Goal: Task Accomplishment & Management: Use online tool/utility

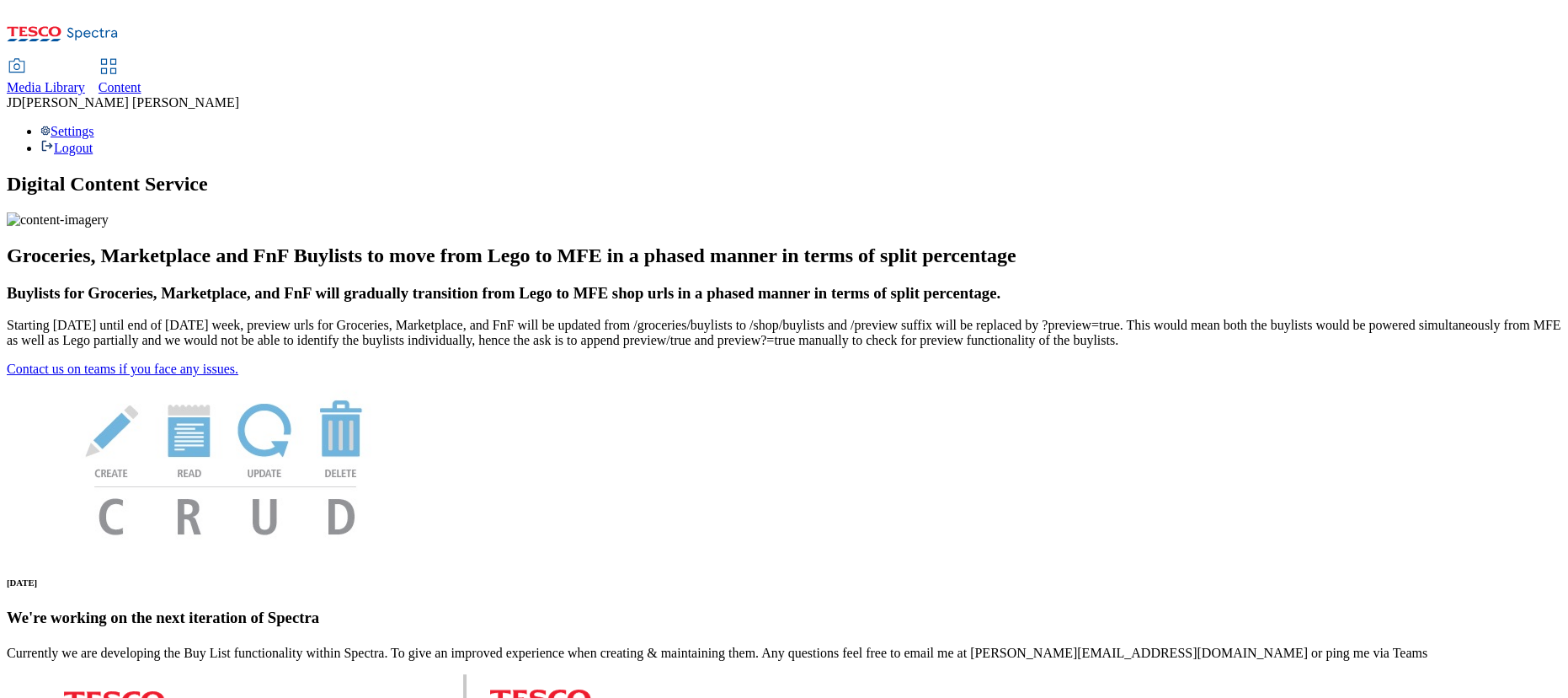
click at [142, 80] on span "Content" at bounding box center [119, 86] width 43 height 14
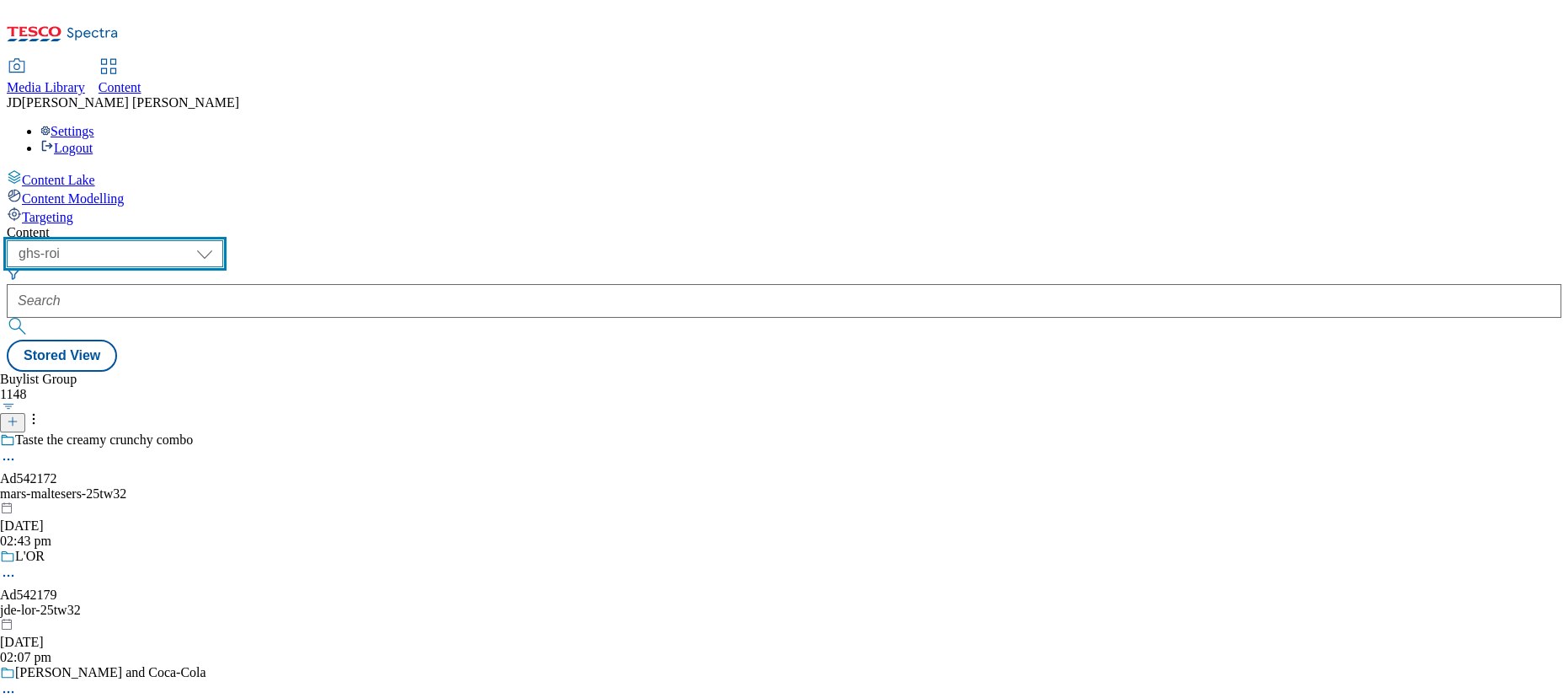
click at [223, 240] on select "ghs-roi ghs-[GEOGRAPHIC_DATA]" at bounding box center [115, 253] width 216 height 27
select select "ghs-[GEOGRAPHIC_DATA]"
click at [219, 240] on select "ghs-roi ghs-[GEOGRAPHIC_DATA]" at bounding box center [115, 253] width 216 height 27
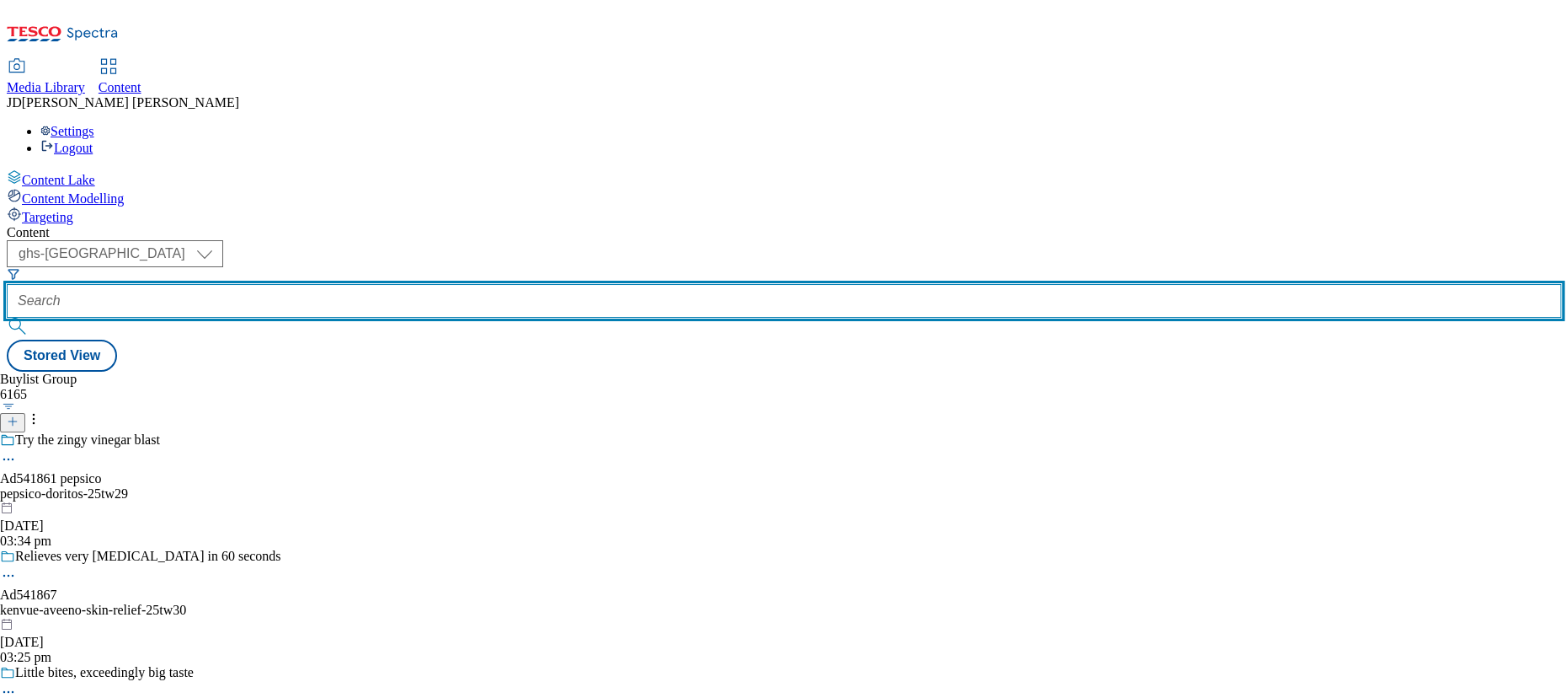
click at [408, 284] on input "text" at bounding box center [784, 301] width 1554 height 33
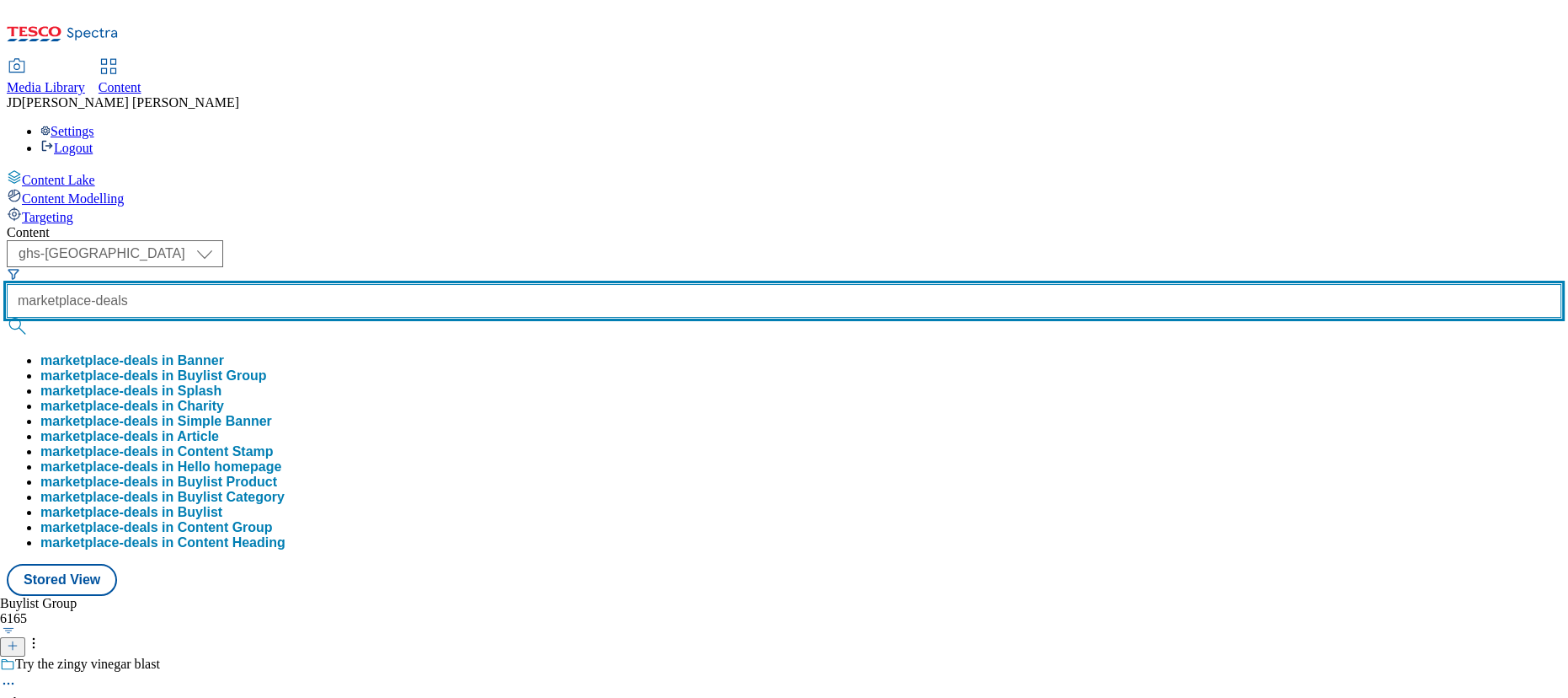
type input "marketplace-deals"
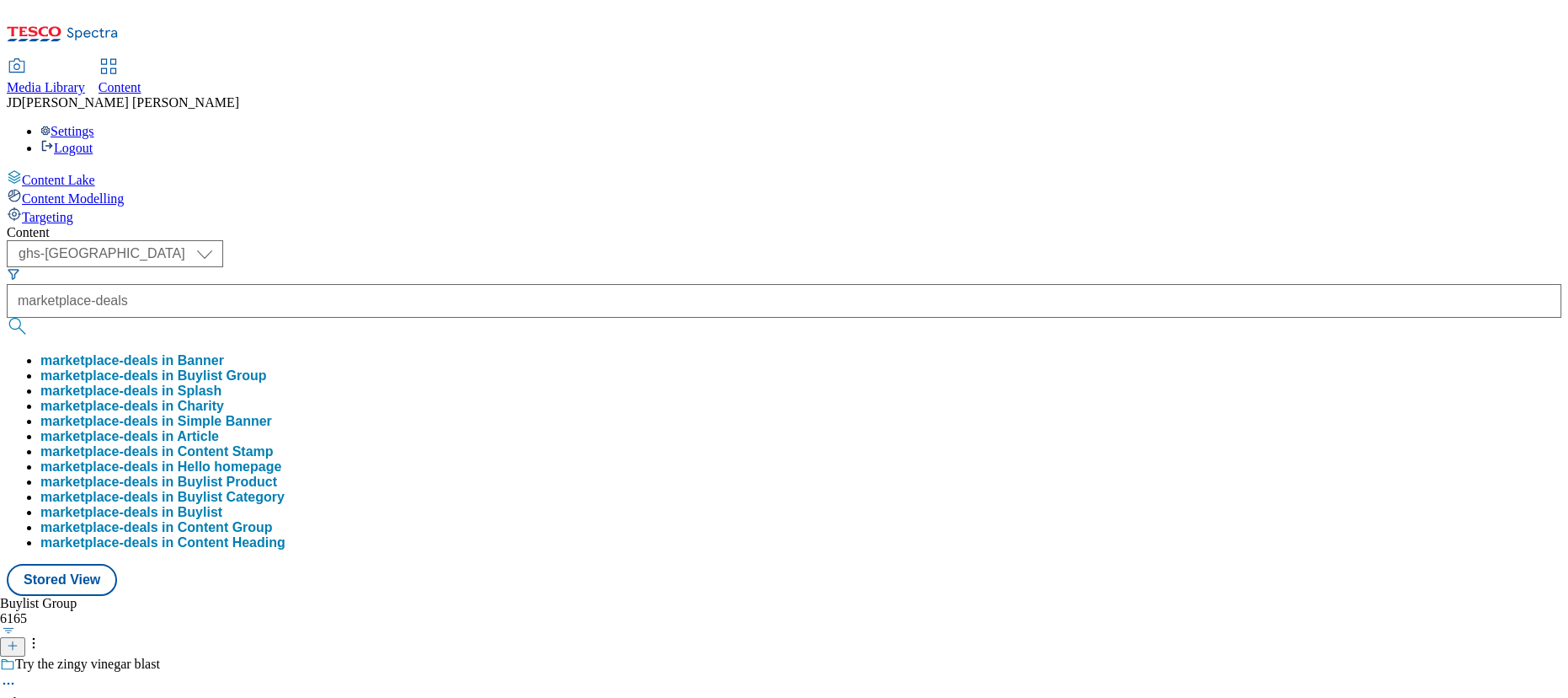
click at [266, 368] on button "marketplace-deals in Buylist Group" at bounding box center [154, 376] width 227 height 15
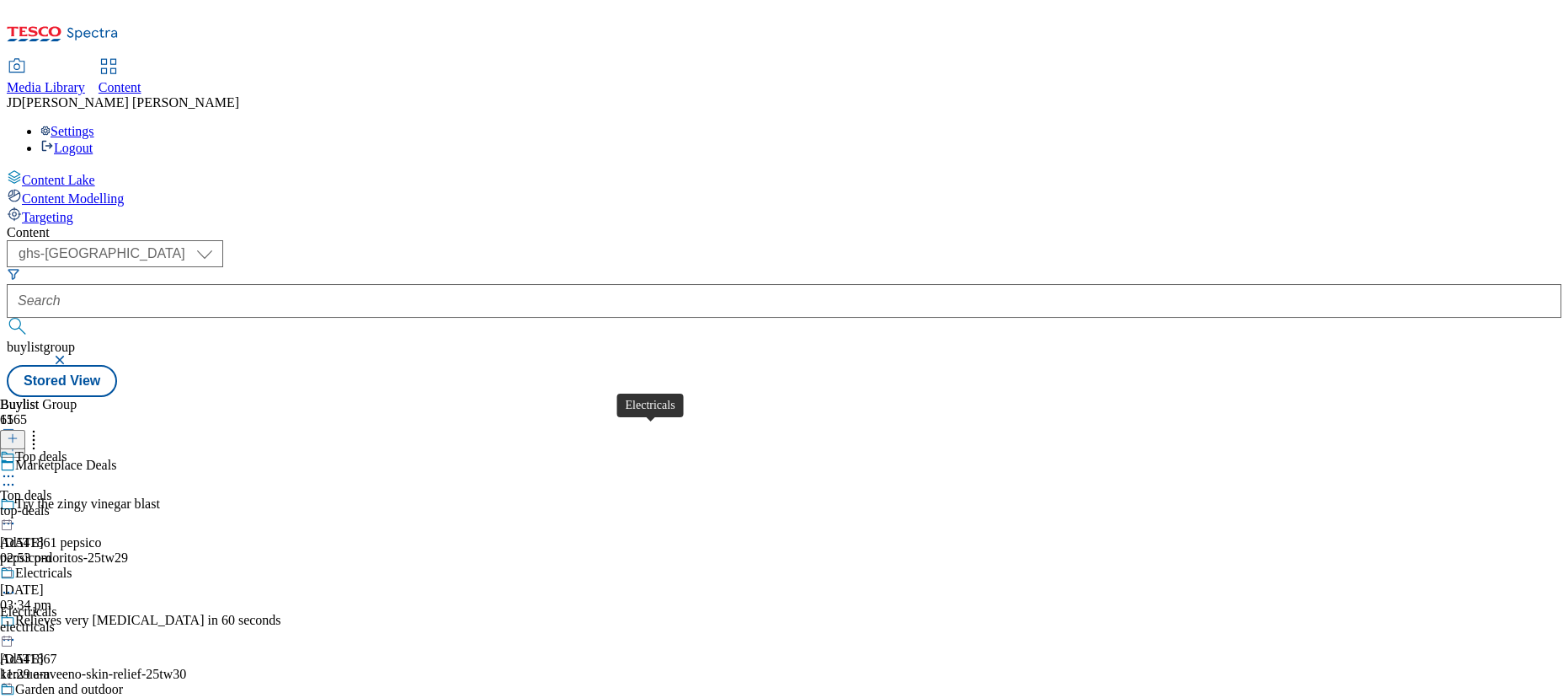
click at [72, 566] on div "Electricals" at bounding box center [43, 573] width 57 height 15
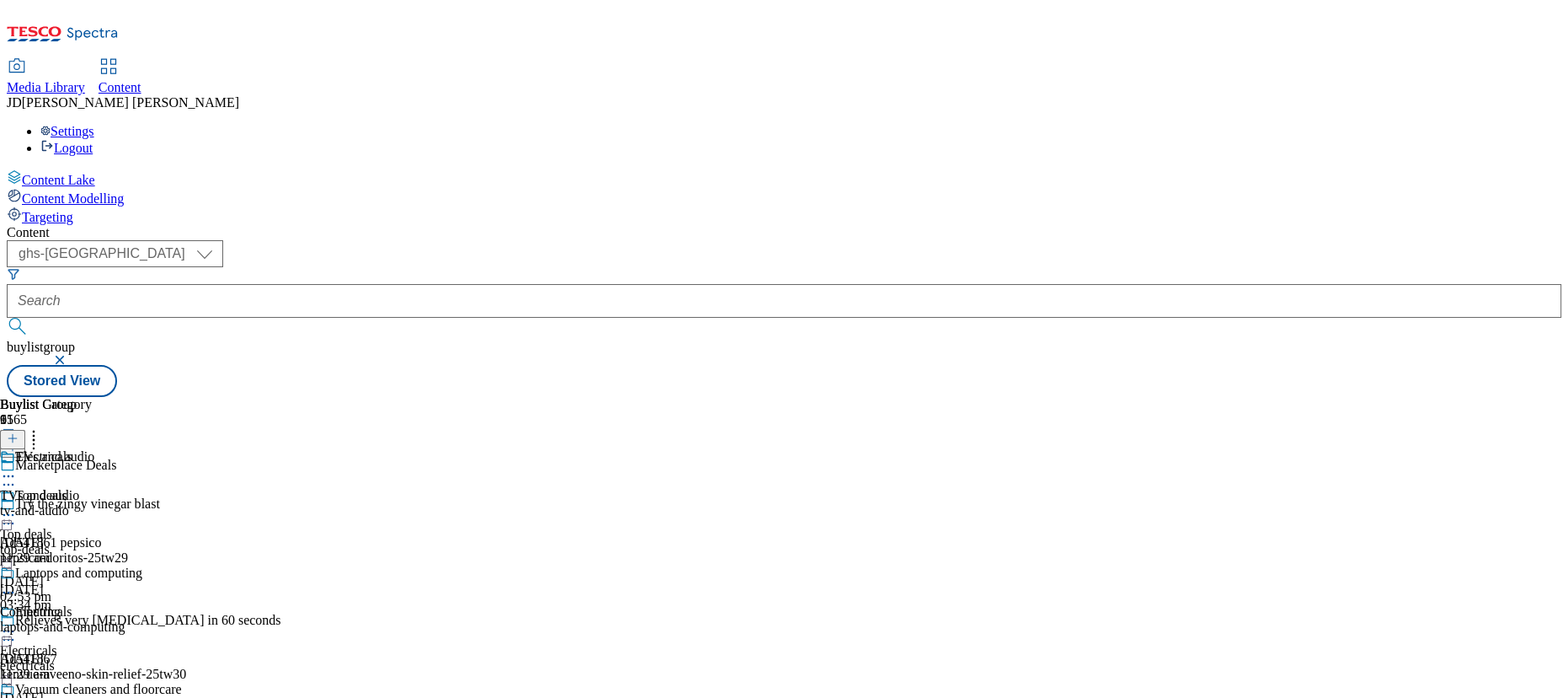
scroll to position [1378, 0]
click at [103, 503] on div "kitchen-gadgets" at bounding box center [51, 510] width 103 height 15
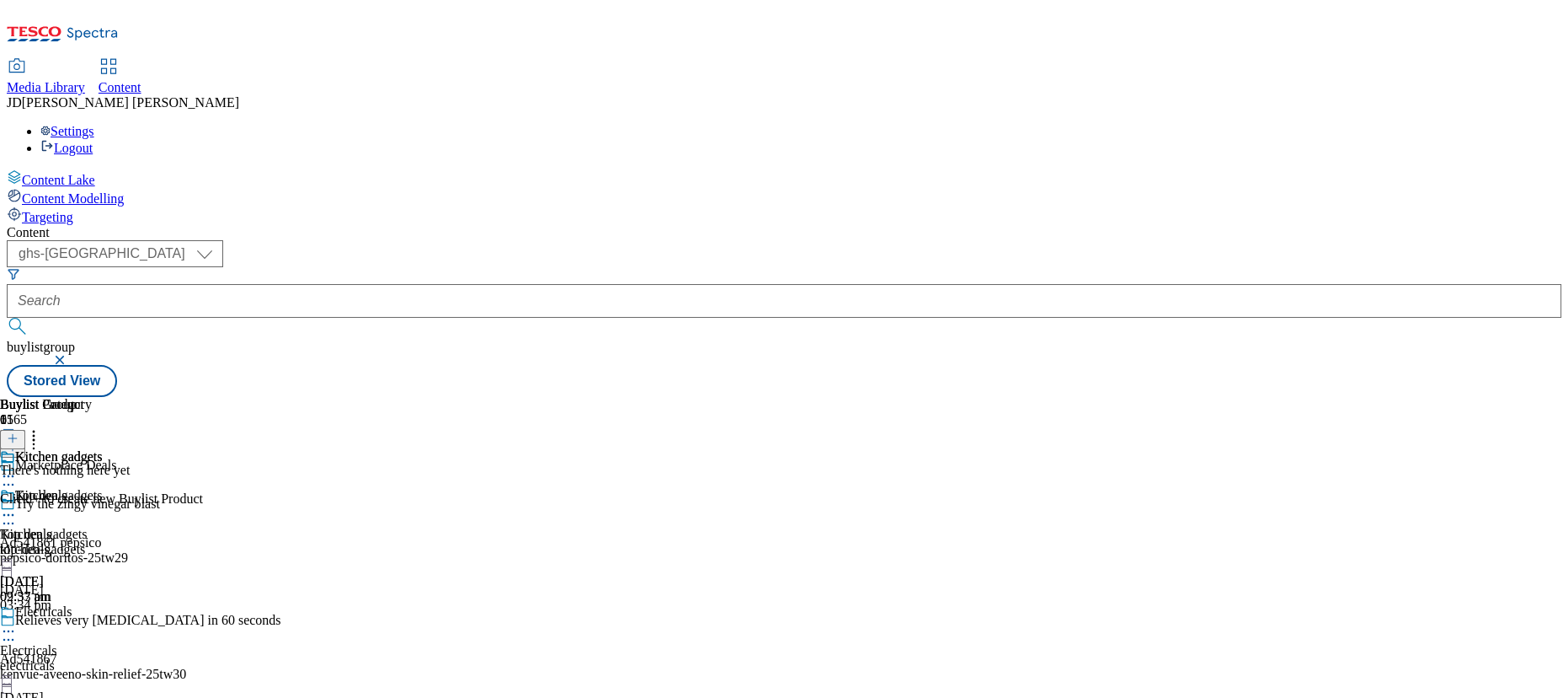
scroll to position [944, 0]
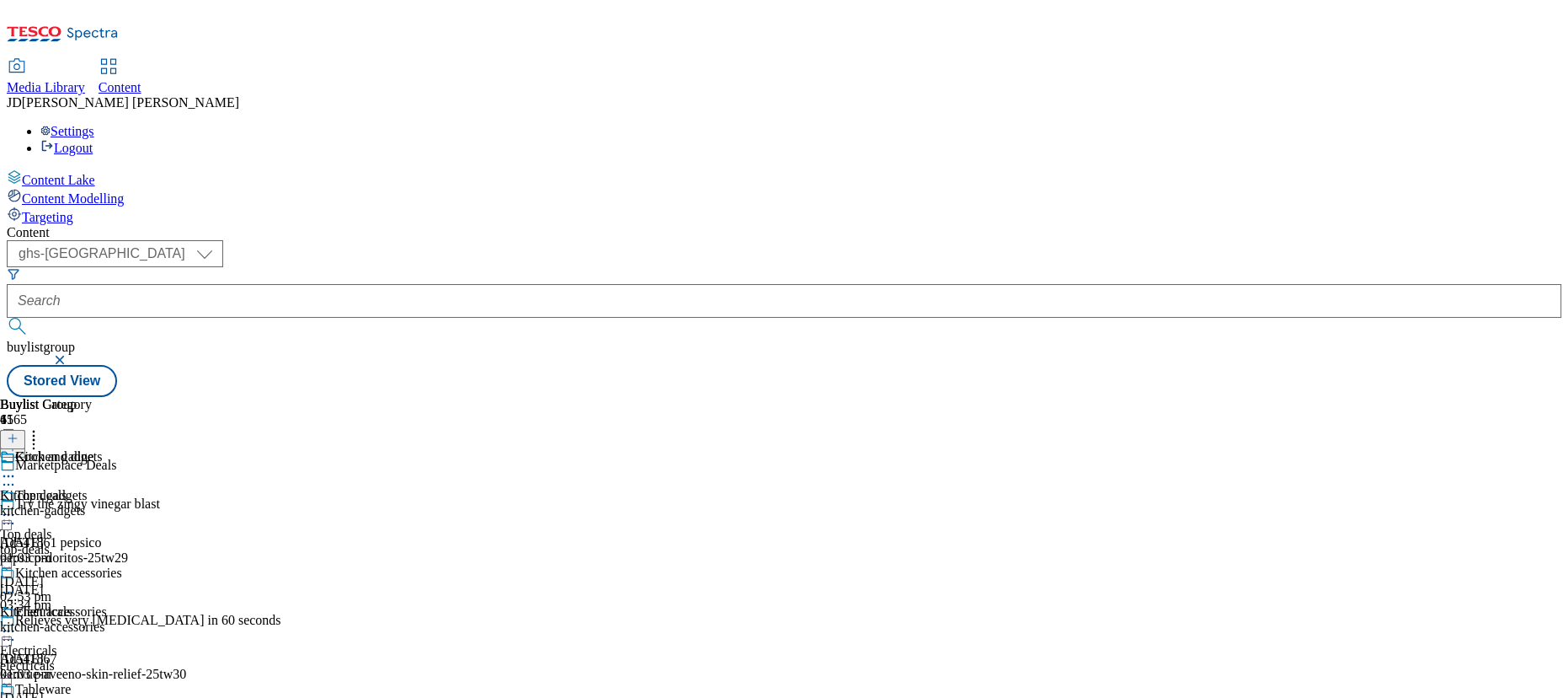
click at [122, 503] on div "kitchen-gadgets" at bounding box center [61, 510] width 122 height 15
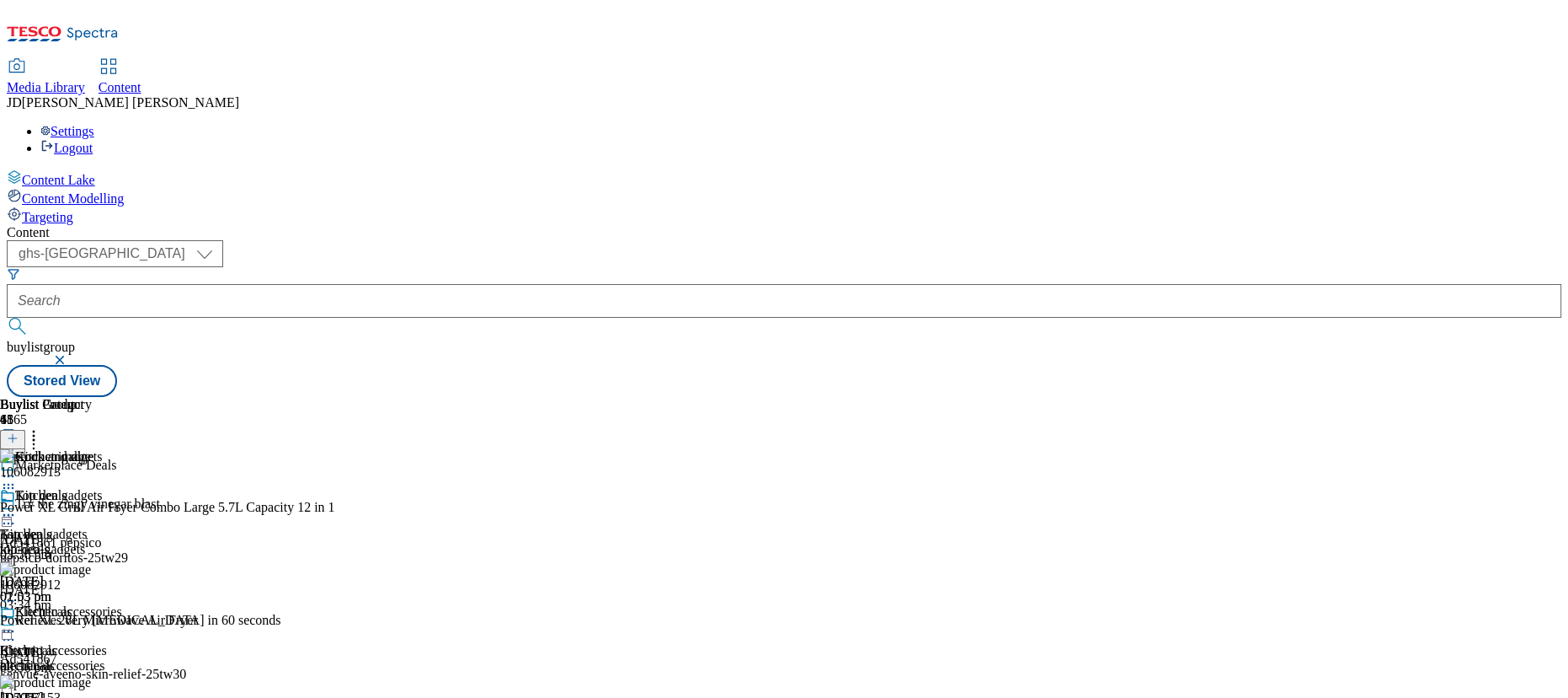
scroll to position [102, 0]
click at [132, 658] on div "electricals" at bounding box center [66, 666] width 132 height 15
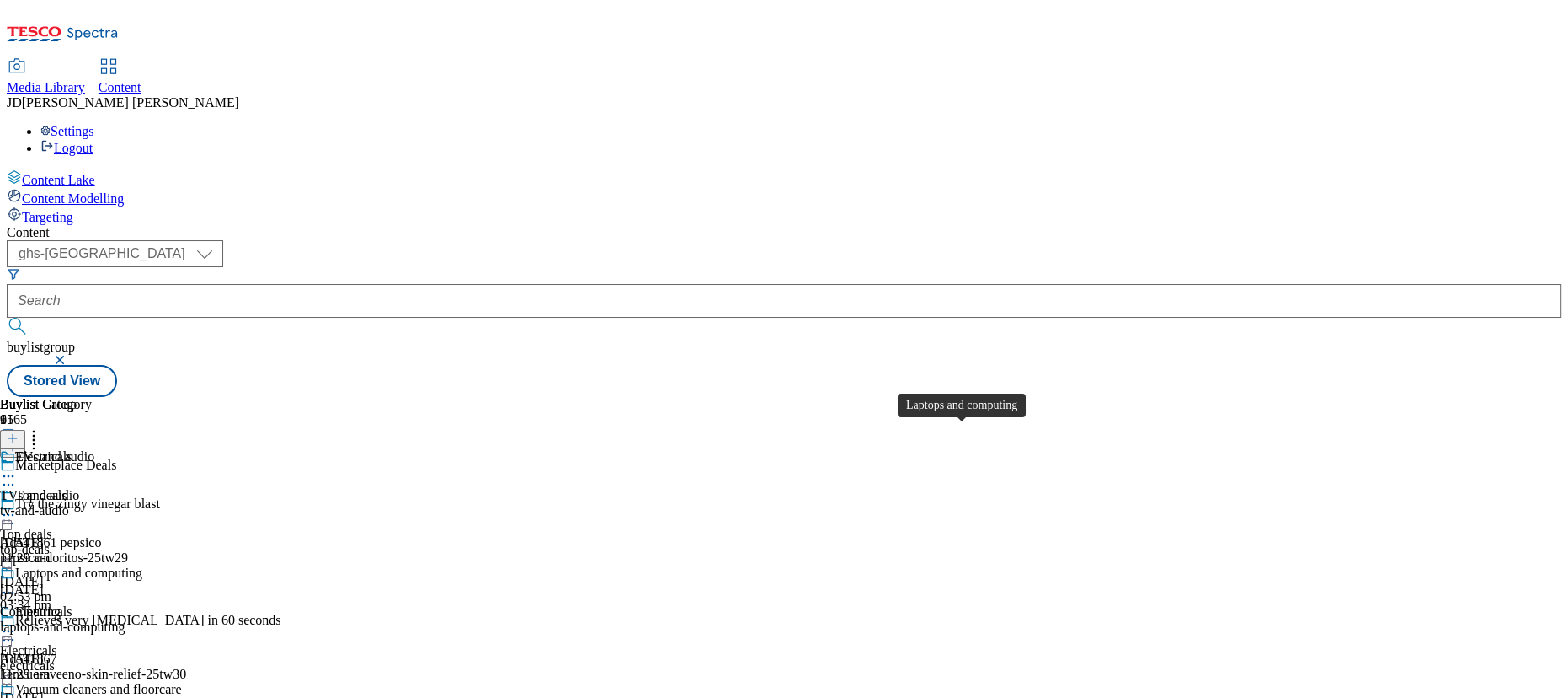
scroll to position [305, 0]
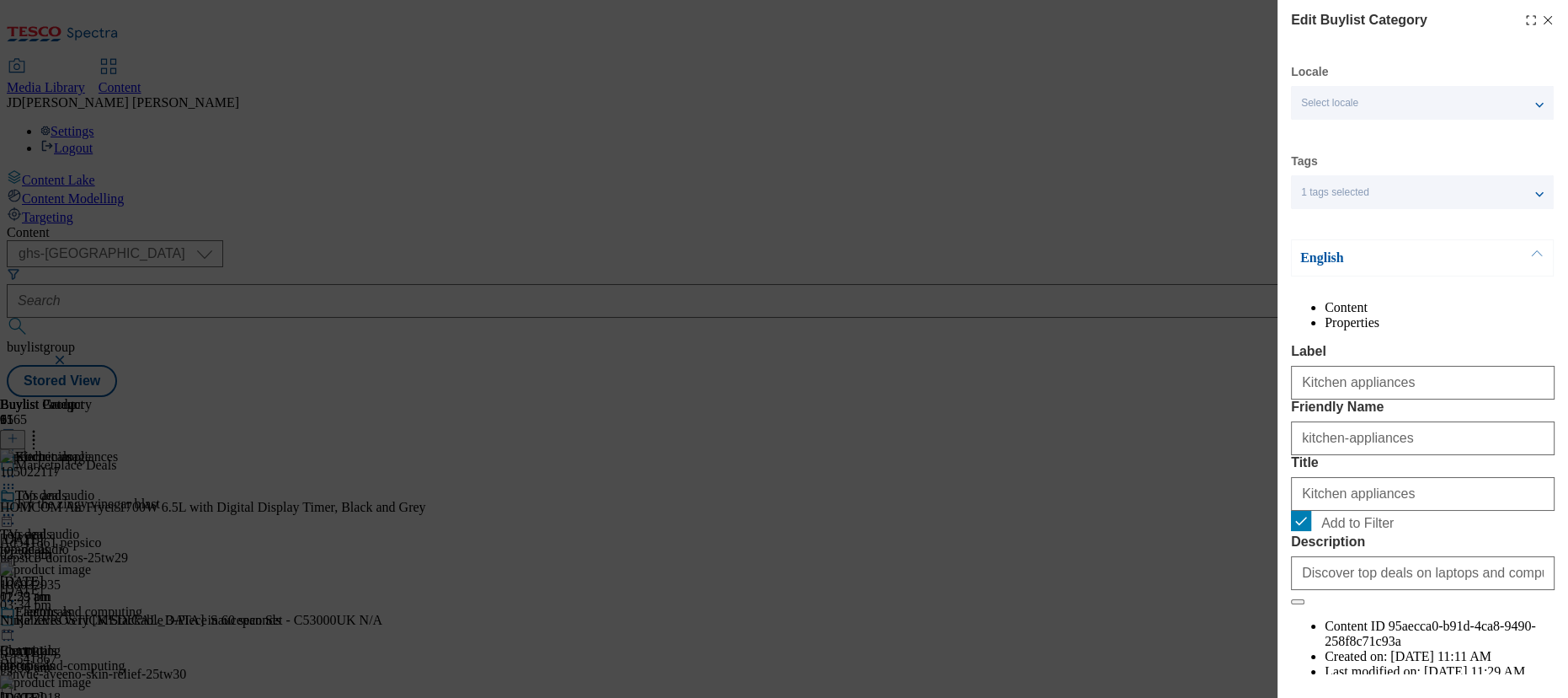
click at [1495, 323] on li "Properties" at bounding box center [1439, 322] width 229 height 15
click at [1379, 315] on li "Content" at bounding box center [1439, 307] width 229 height 15
click at [1141, 141] on div "Edit Buylist Category Locale Select locale English Welsh Tags 1 tags selected f…" at bounding box center [784, 349] width 1568 height 698
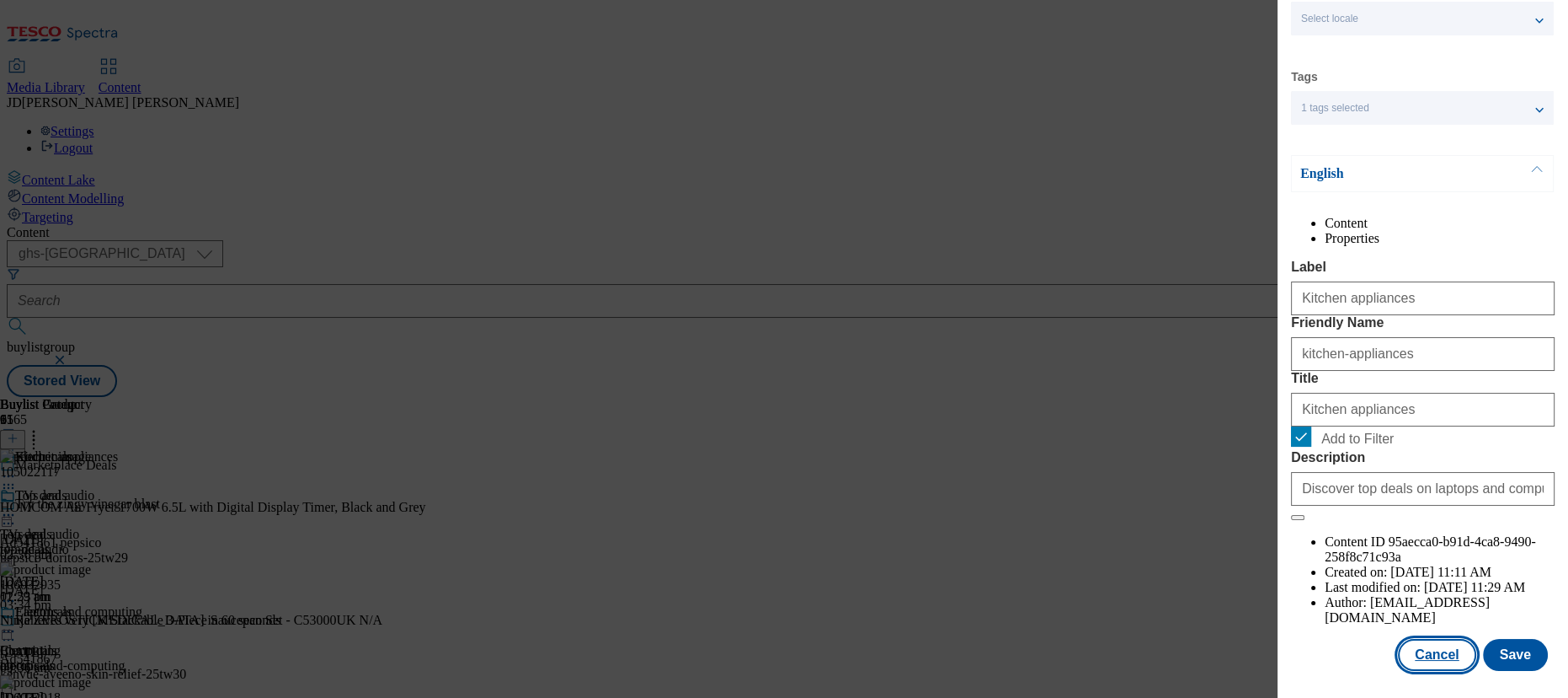
click at [1417, 656] on button "Cancel" at bounding box center [1437, 654] width 78 height 32
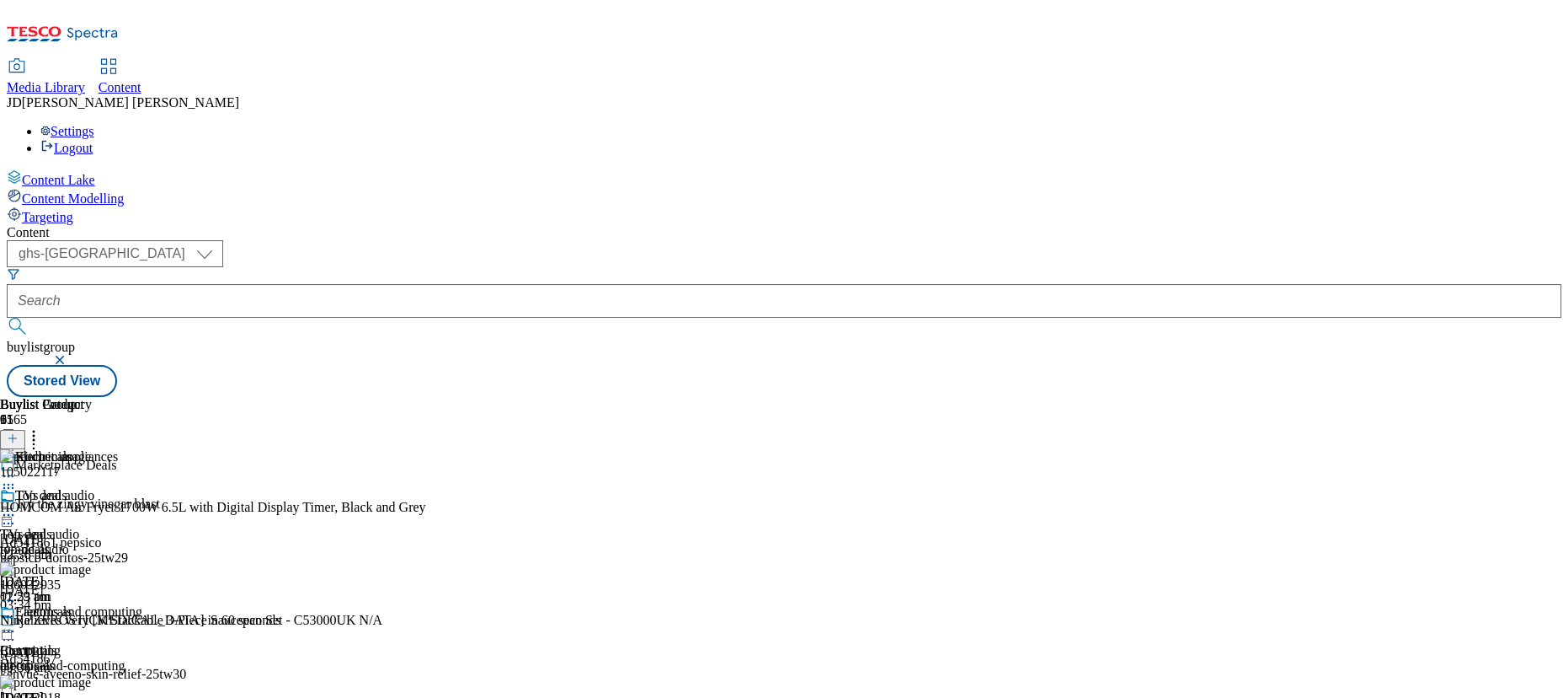
scroll to position [382, 0]
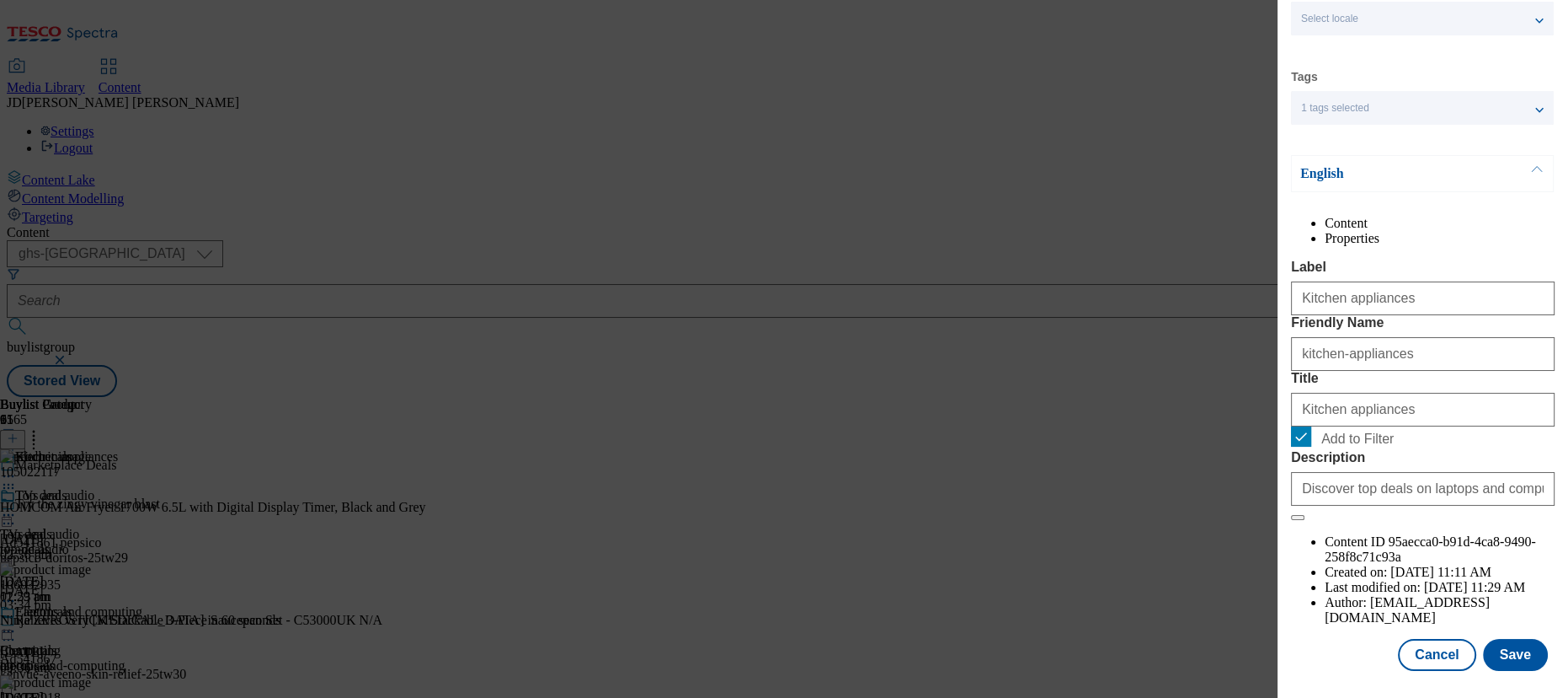
scroll to position [130, 0]
click at [1483, 645] on button "Save" at bounding box center [1515, 654] width 65 height 32
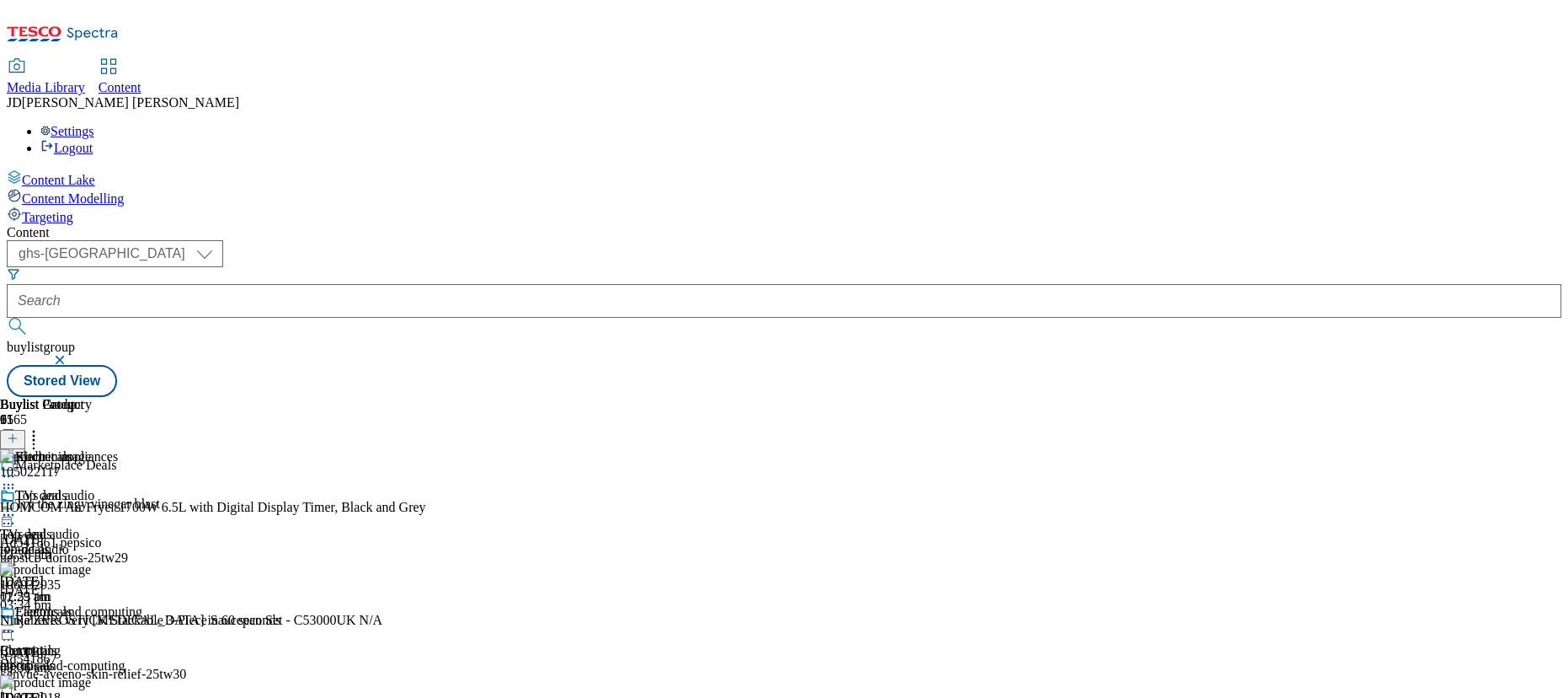
scroll to position [305, 0]
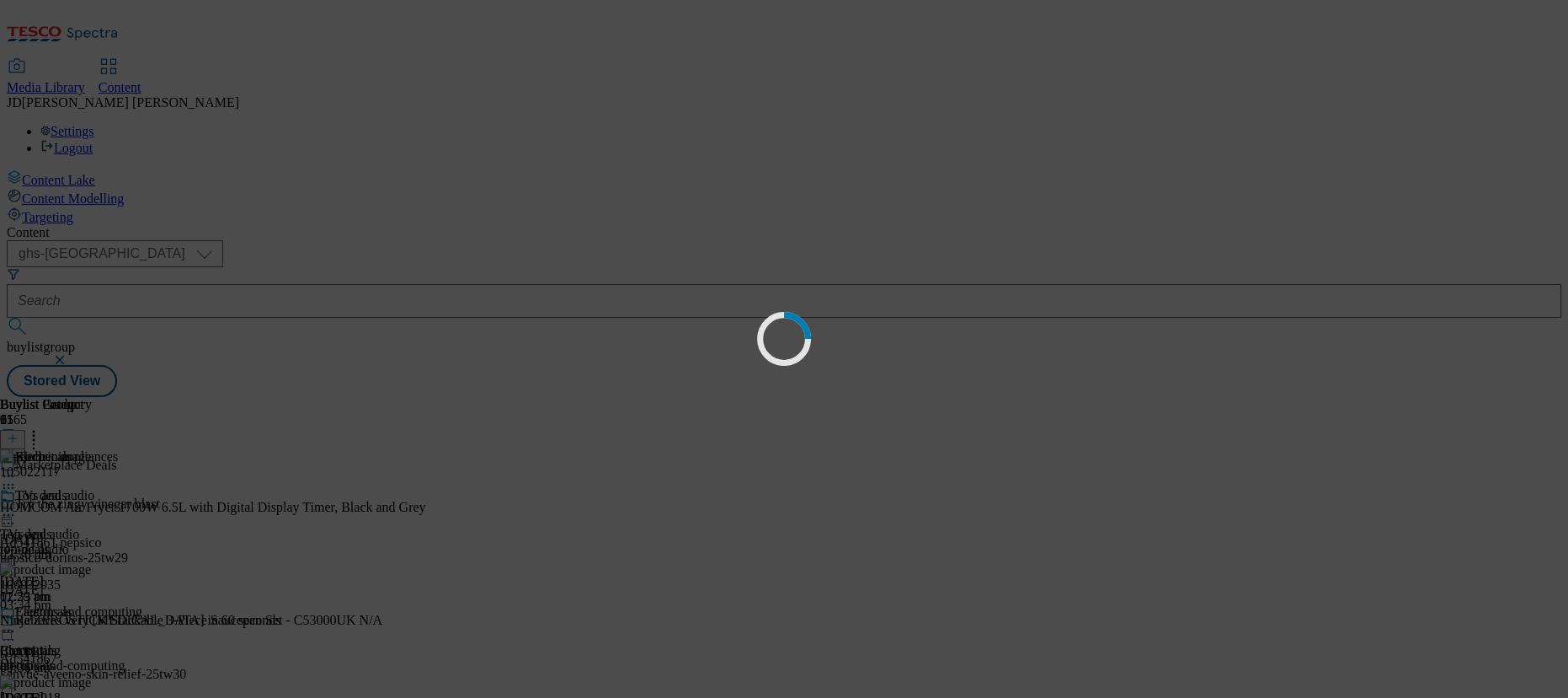
scroll to position [0, 0]
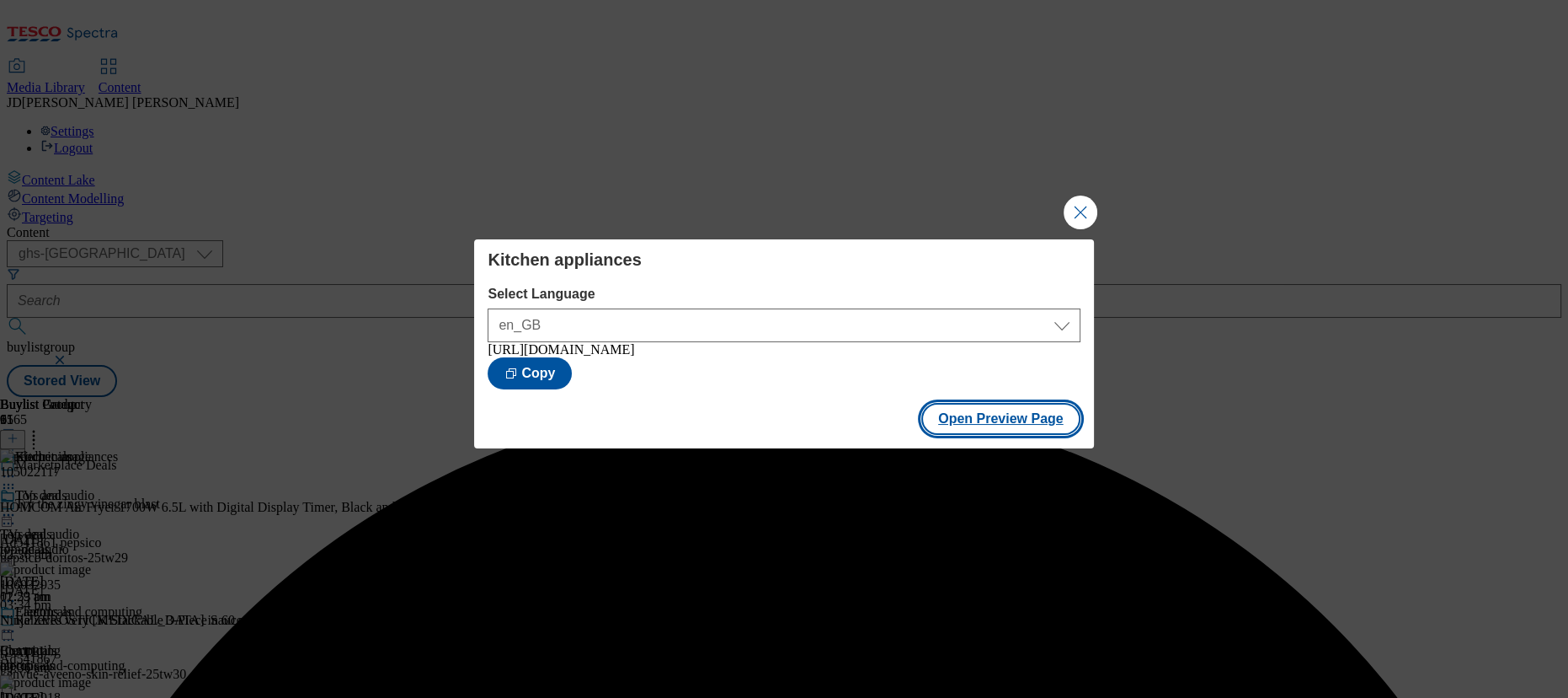
click at [977, 429] on button "Open Preview Page" at bounding box center [1001, 418] width 159 height 32
click at [1069, 202] on button "Close Modal" at bounding box center [1080, 212] width 33 height 33
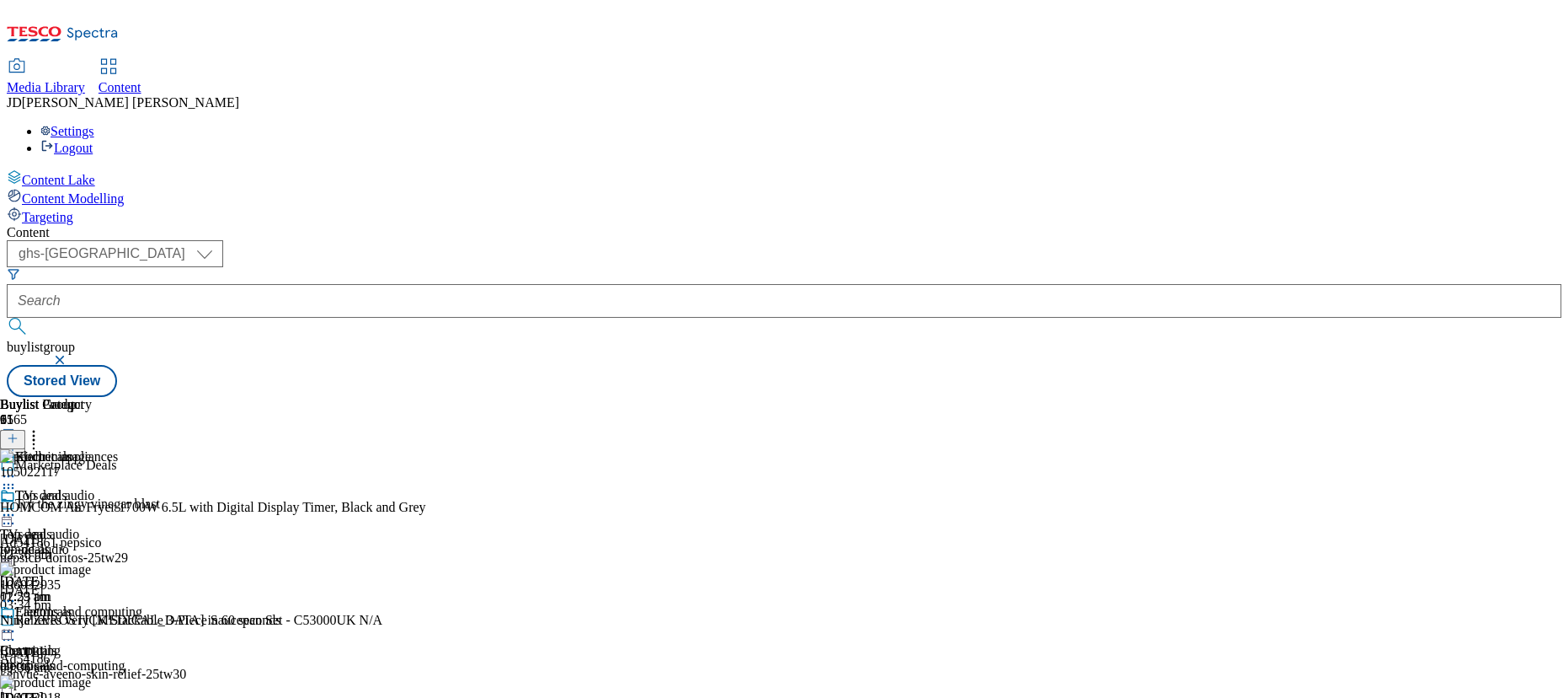
click at [17, 467] on icon at bounding box center [8, 476] width 17 height 17
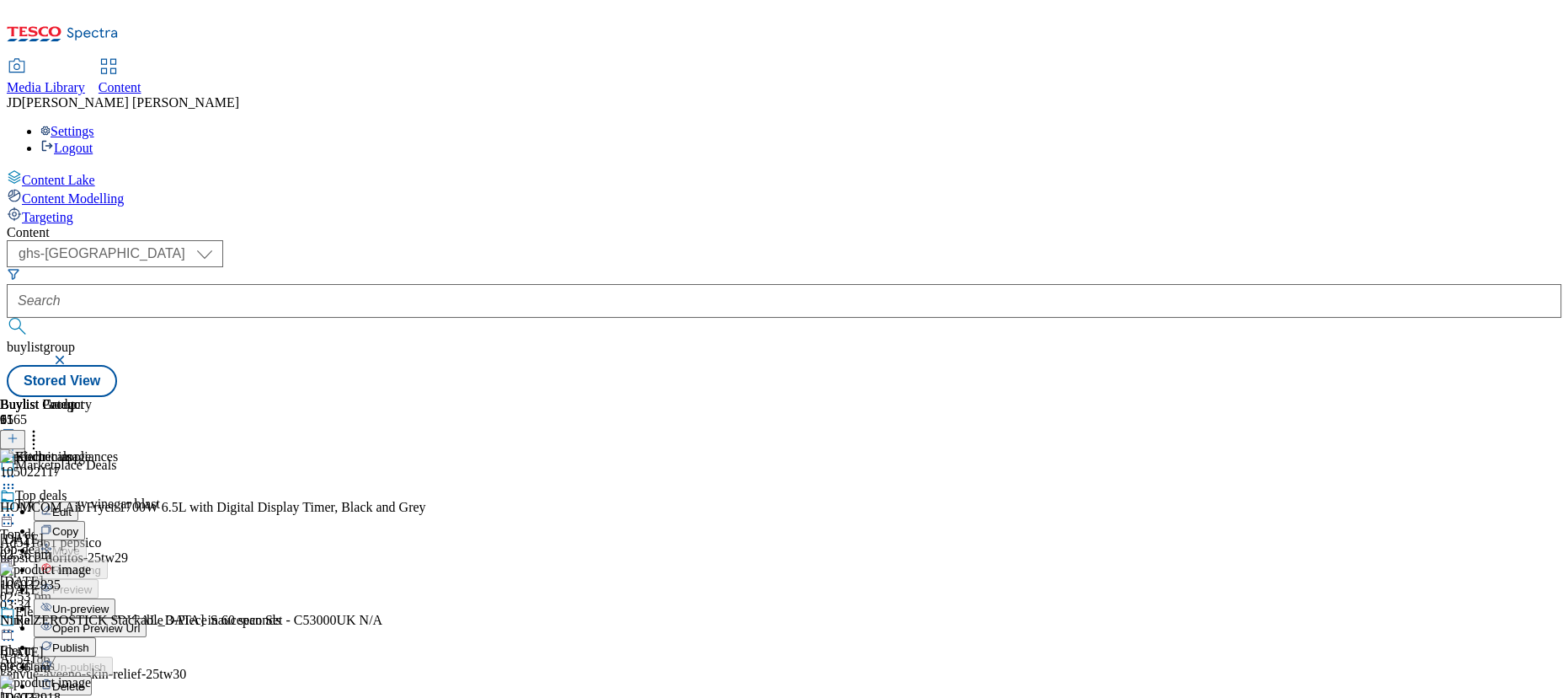
click at [89, 642] on span "Publish" at bounding box center [70, 648] width 37 height 13
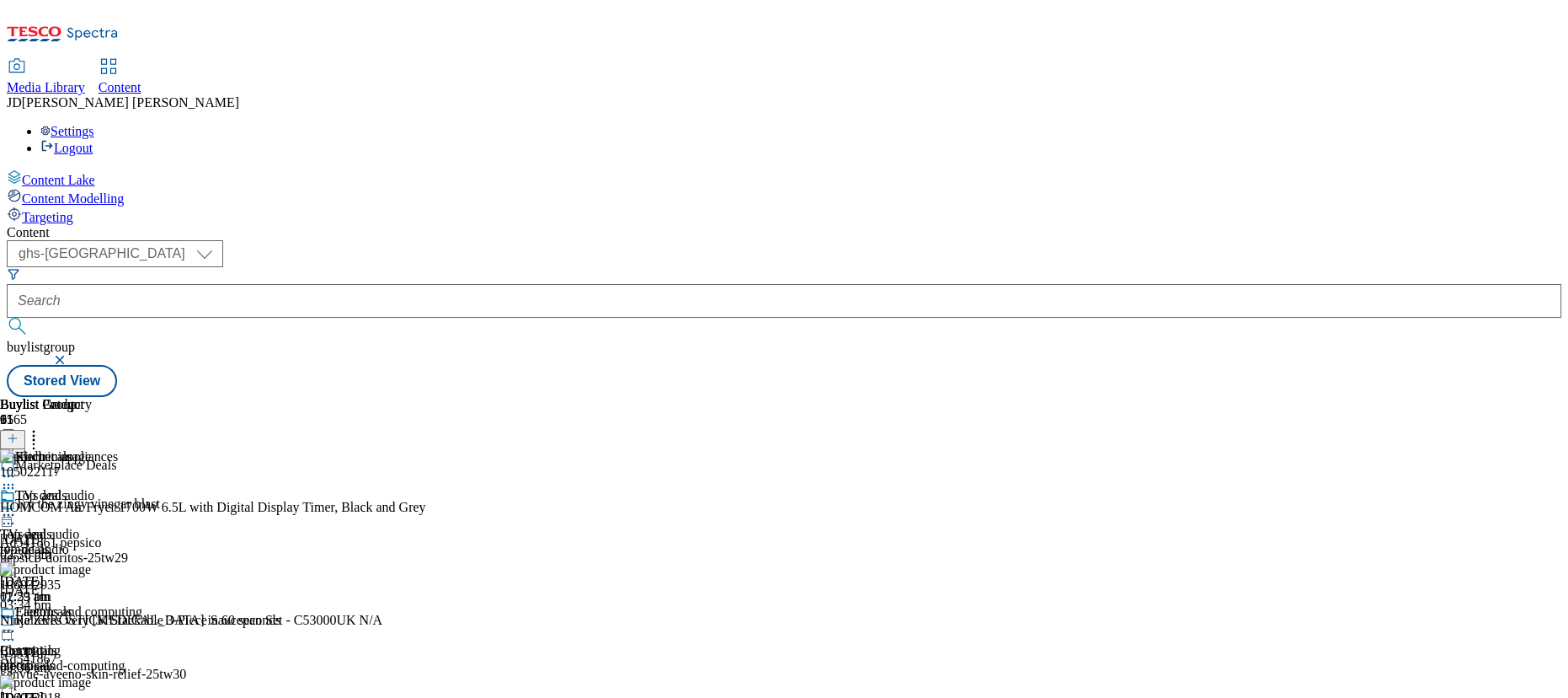
click at [17, 467] on icon at bounding box center [8, 476] width 17 height 17
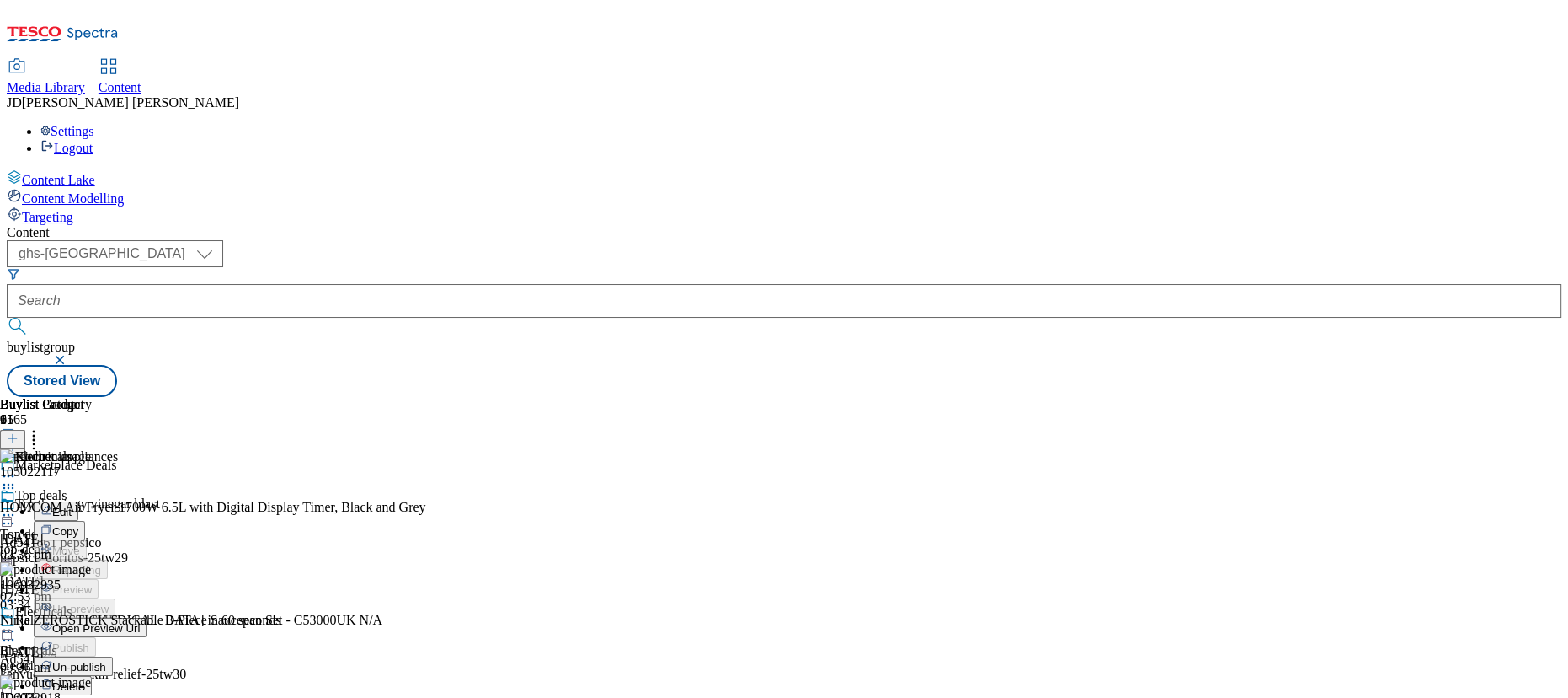
click at [140, 622] on span "Open Preview Url" at bounding box center [95, 629] width 88 height 13
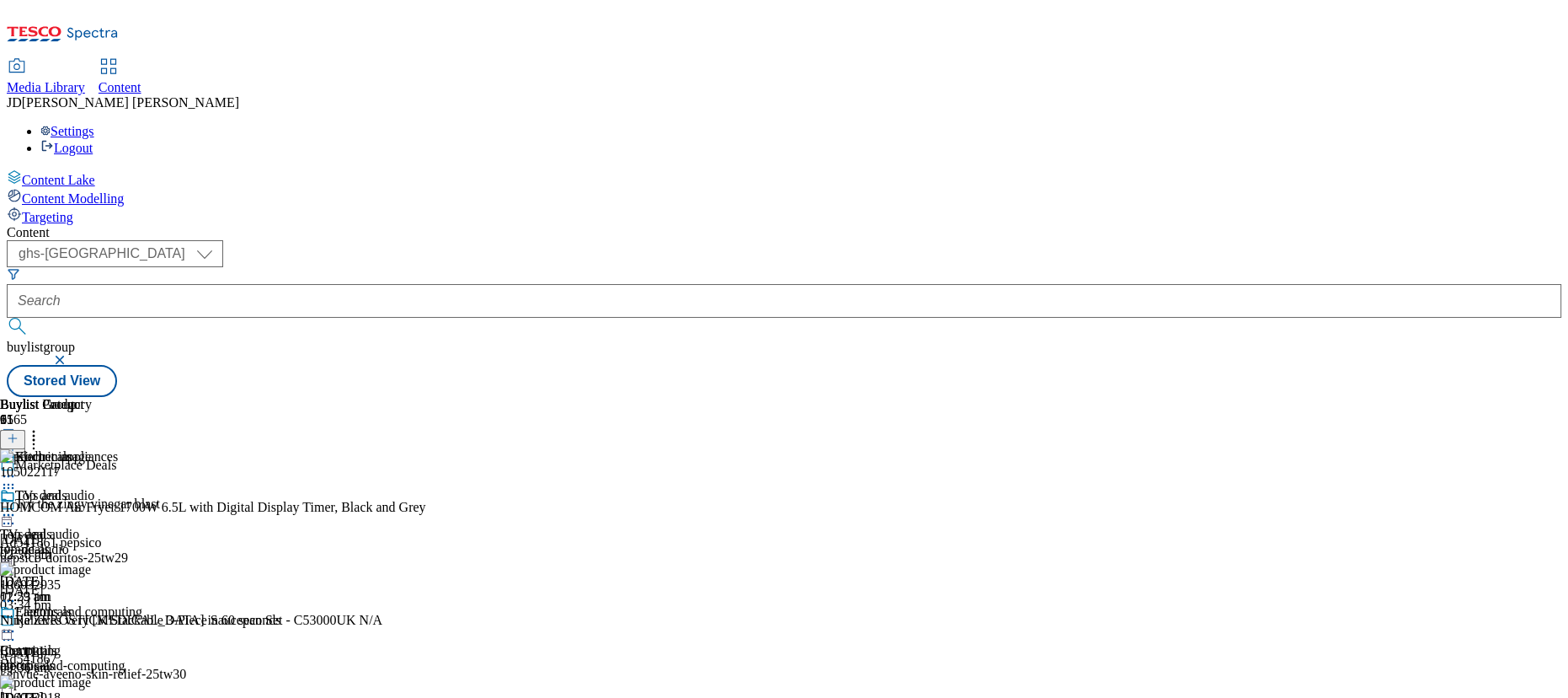
click at [17, 467] on icon at bounding box center [8, 476] width 17 height 17
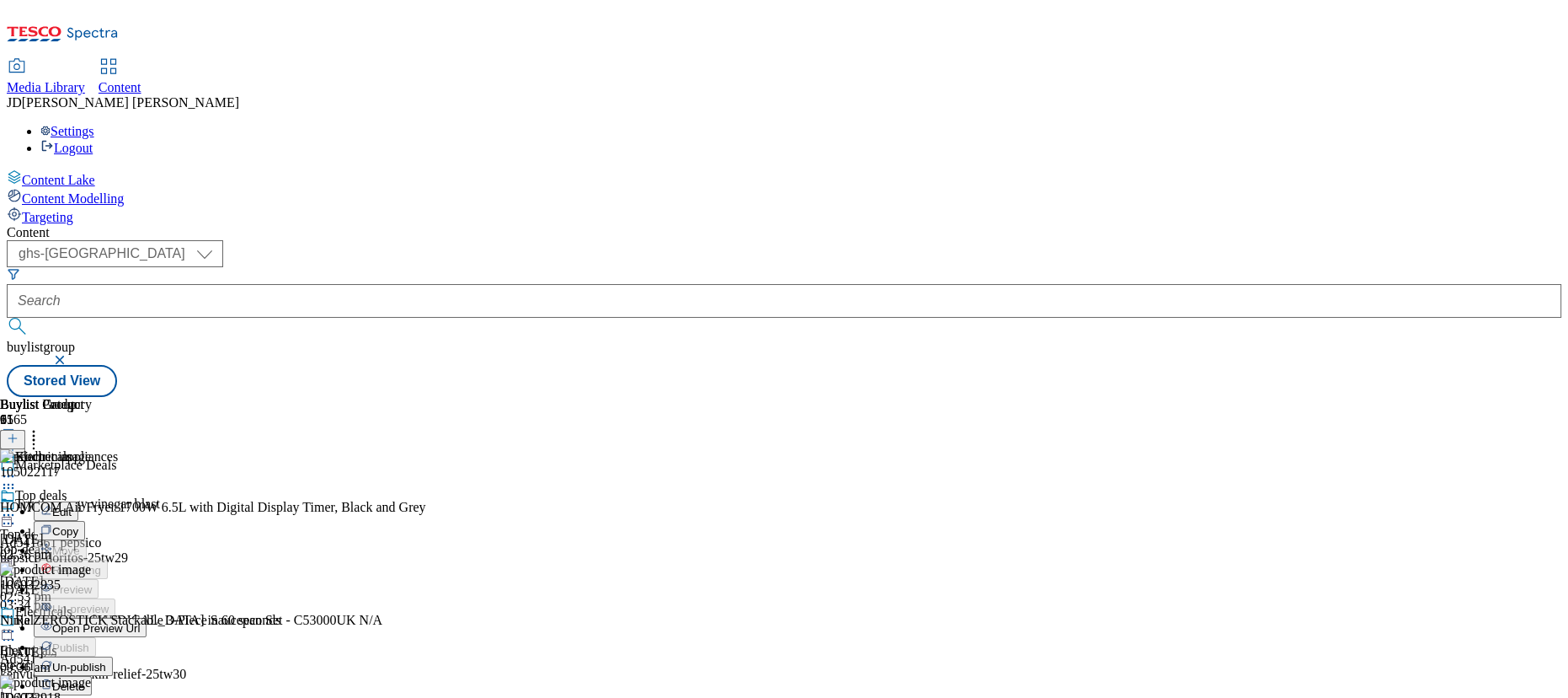
click at [140, 622] on span "Open Preview Url" at bounding box center [95, 629] width 88 height 13
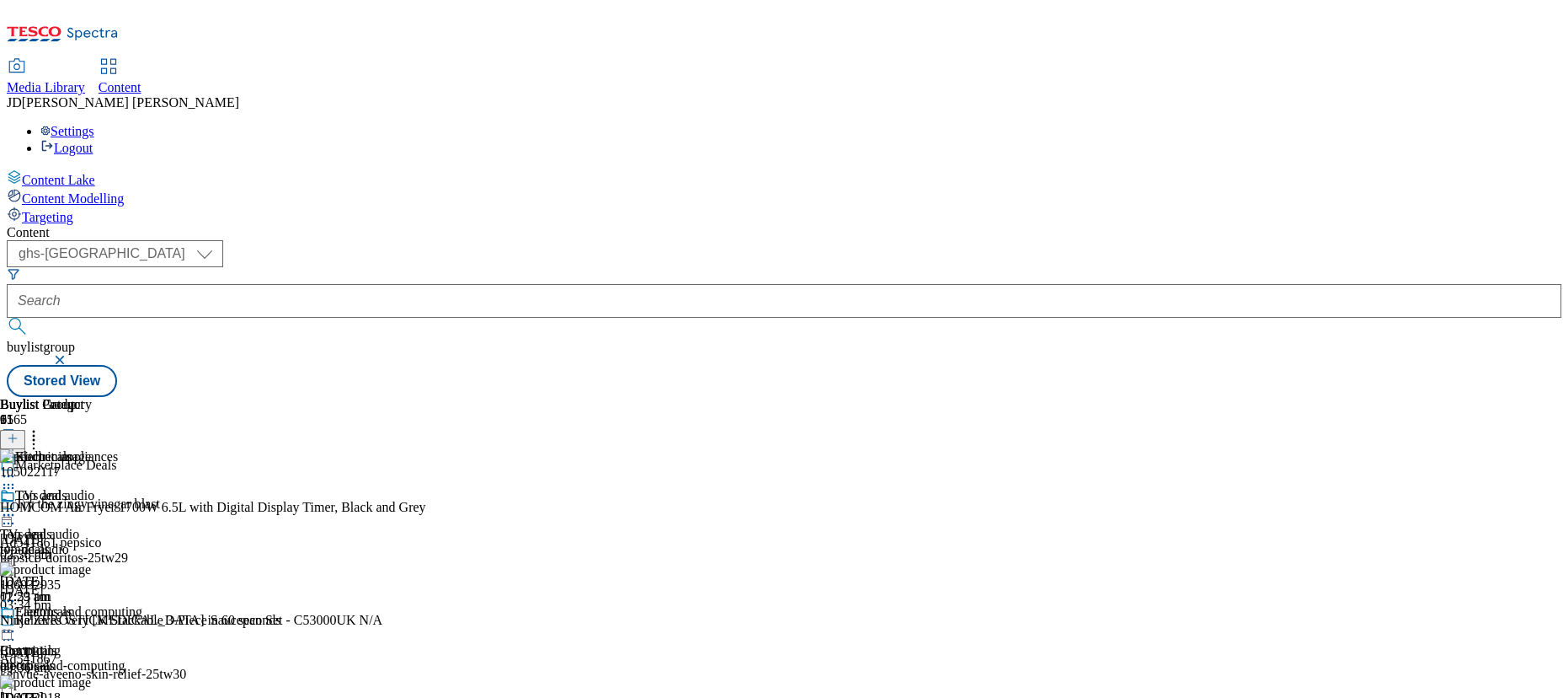
scroll to position [382, 0]
click at [1106, 225] on div "Content ( optional ) ghs-roi ghs-[GEOGRAPHIC_DATA] ghs-uk buylistgroup Stored V…" at bounding box center [784, 311] width 1554 height 172
